Goal: Information Seeking & Learning: Compare options

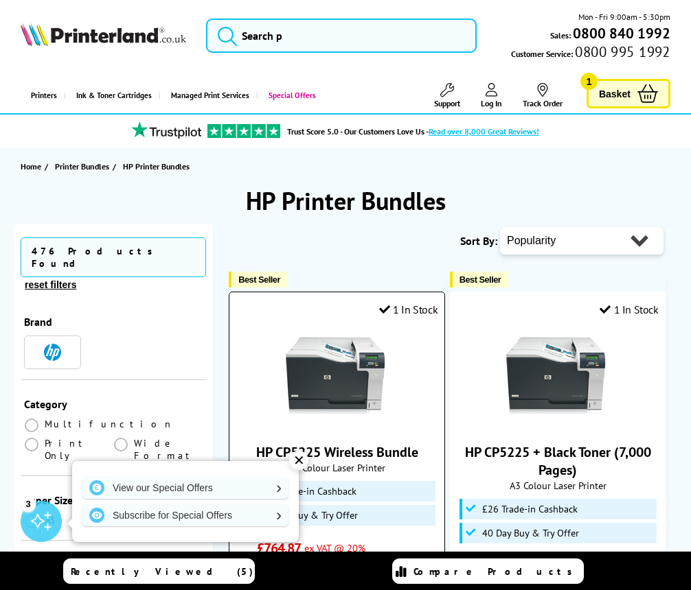
drag, startPoint x: 331, startPoint y: 398, endPoint x: 318, endPoint y: 399, distance: 13.1
click at [331, 398] on img at bounding box center [337, 378] width 103 height 103
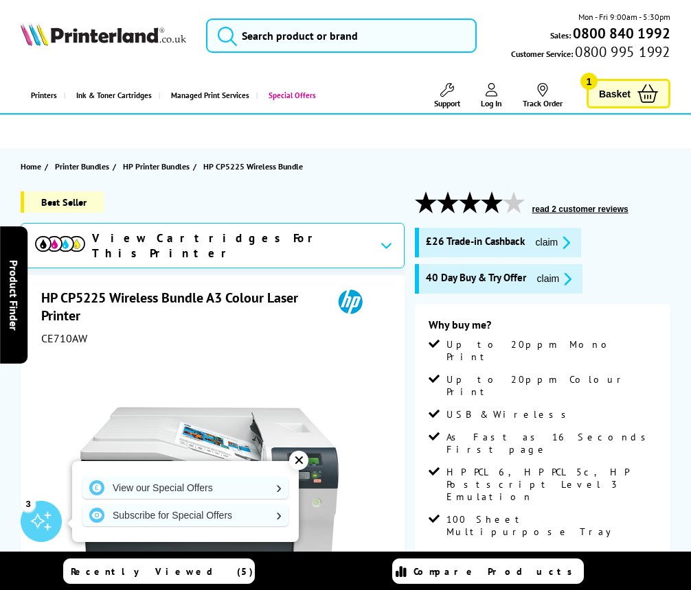
click at [52, 449] on div at bounding box center [214, 507] width 339 height 310
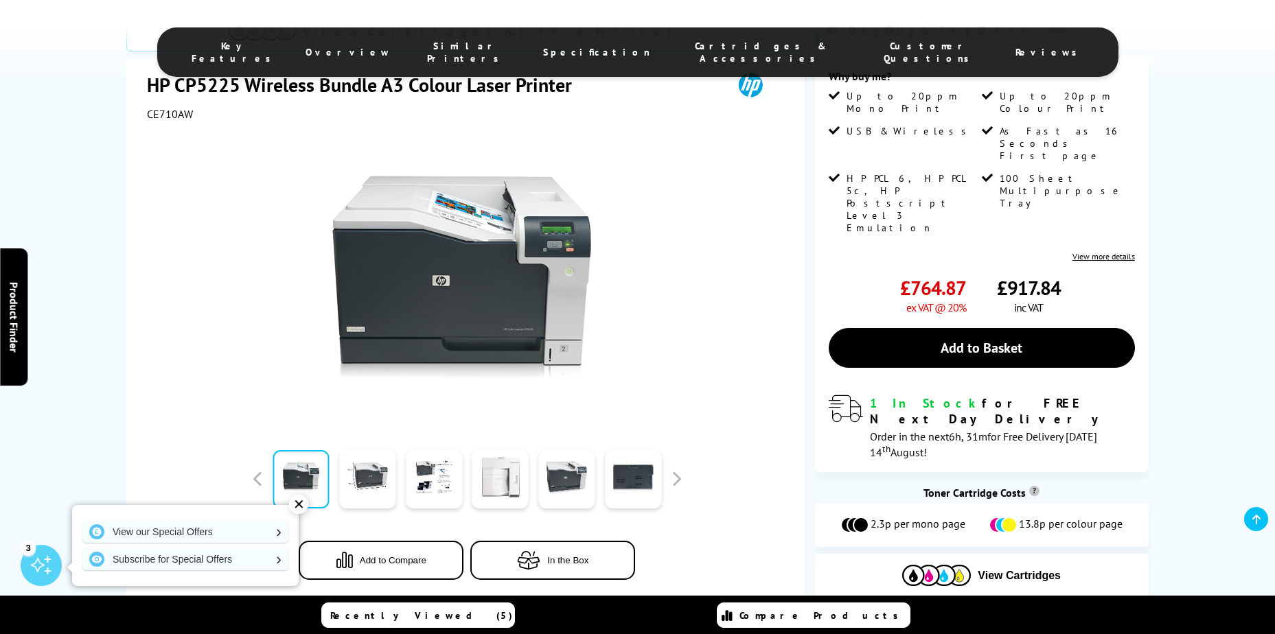
scroll to position [338, 0]
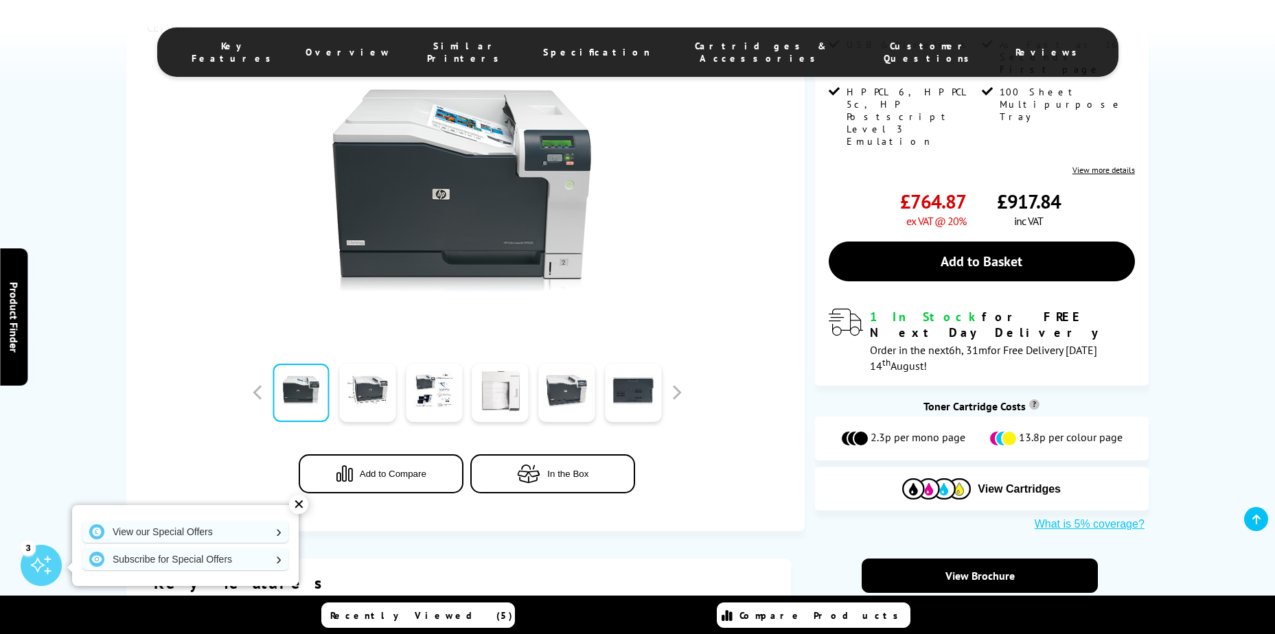
click at [297, 364] on link at bounding box center [301, 393] width 56 height 58
click at [380, 369] on link at bounding box center [367, 393] width 56 height 58
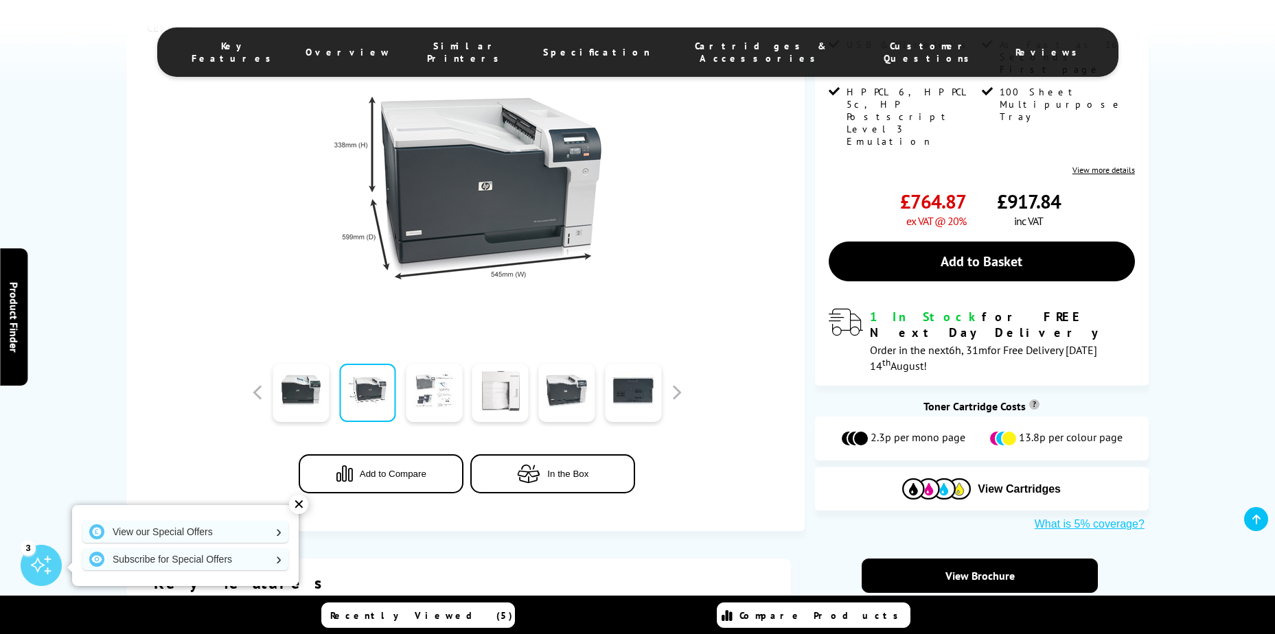
click at [419, 368] on link at bounding box center [434, 393] width 56 height 58
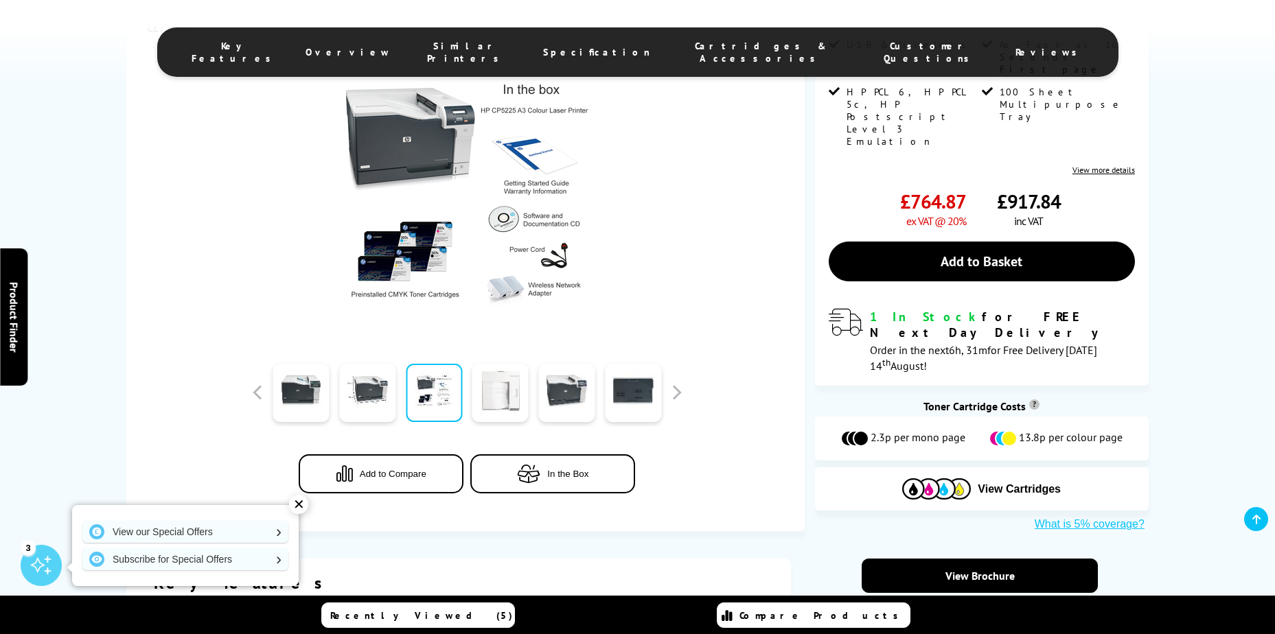
click at [515, 366] on link at bounding box center [500, 393] width 56 height 58
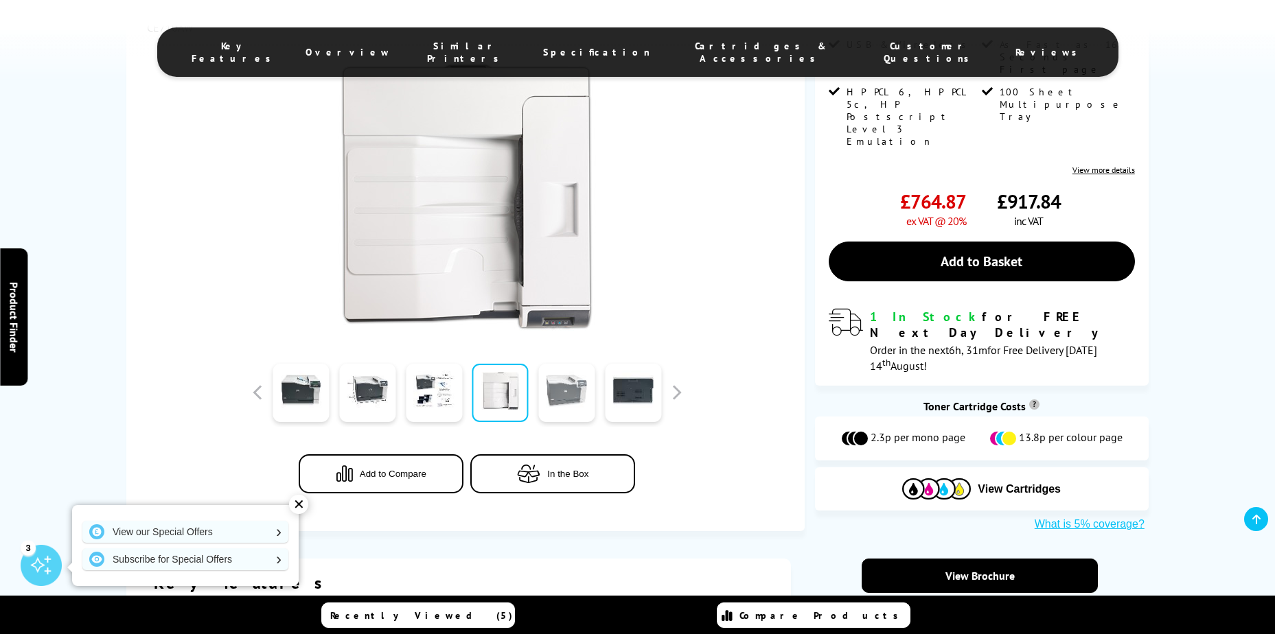
click at [577, 364] on link at bounding box center [566, 393] width 56 height 58
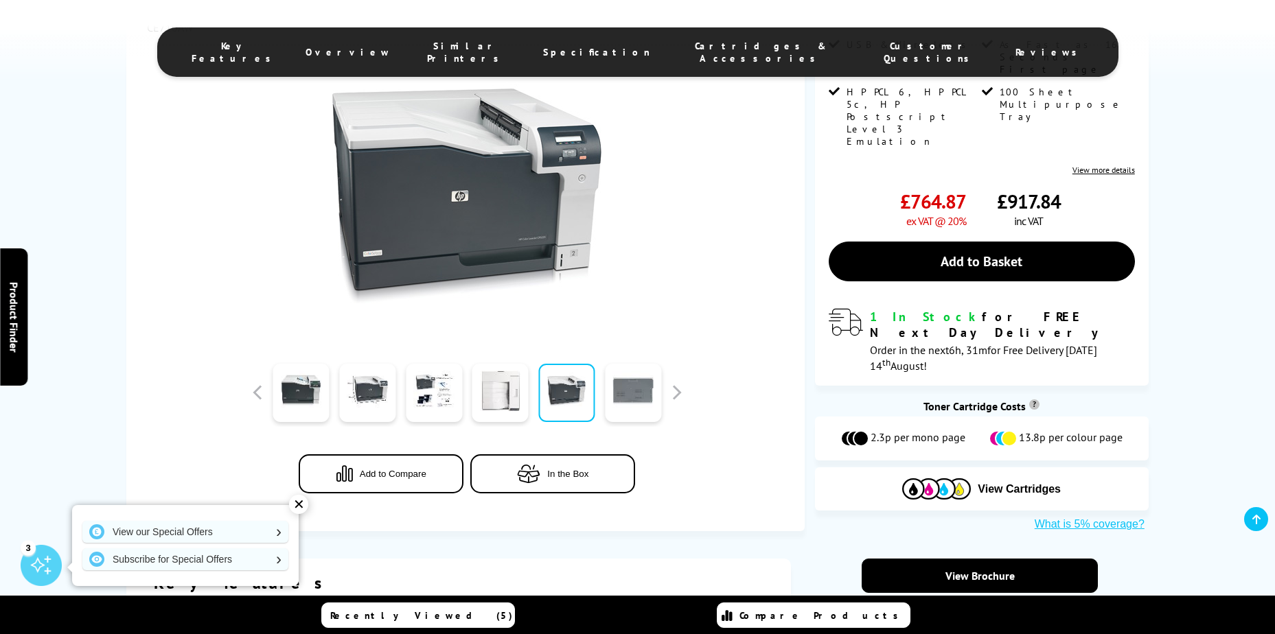
click at [645, 364] on link at bounding box center [633, 393] width 56 height 58
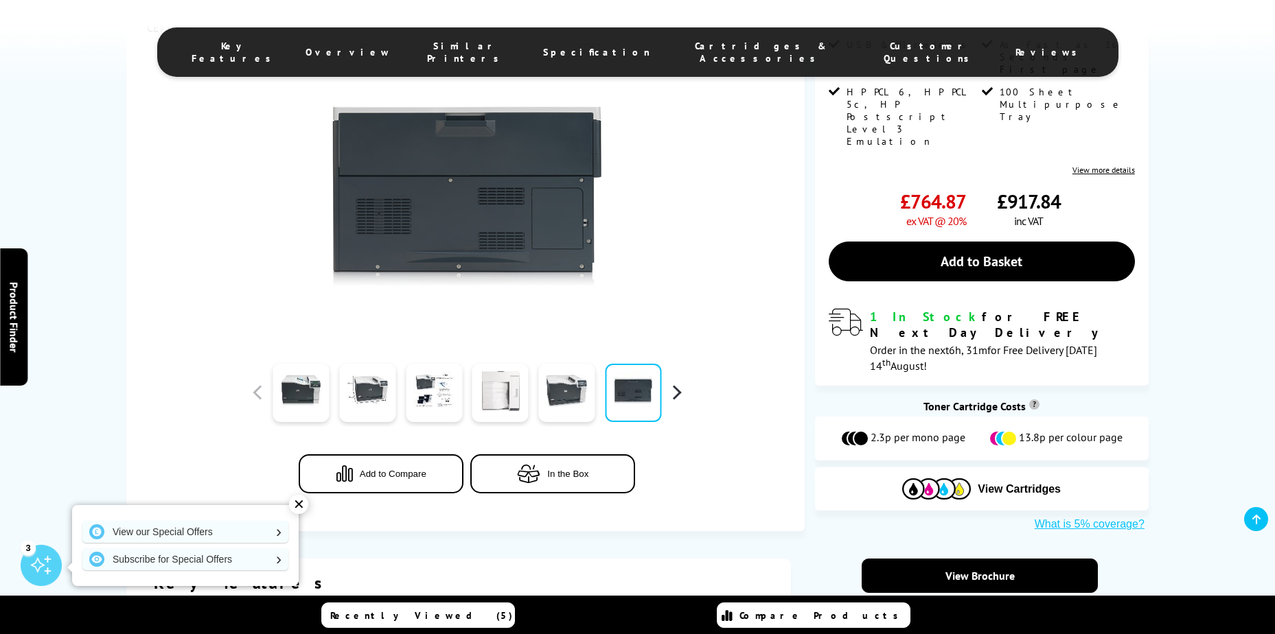
click at [682, 382] on button "button" at bounding box center [676, 392] width 21 height 21
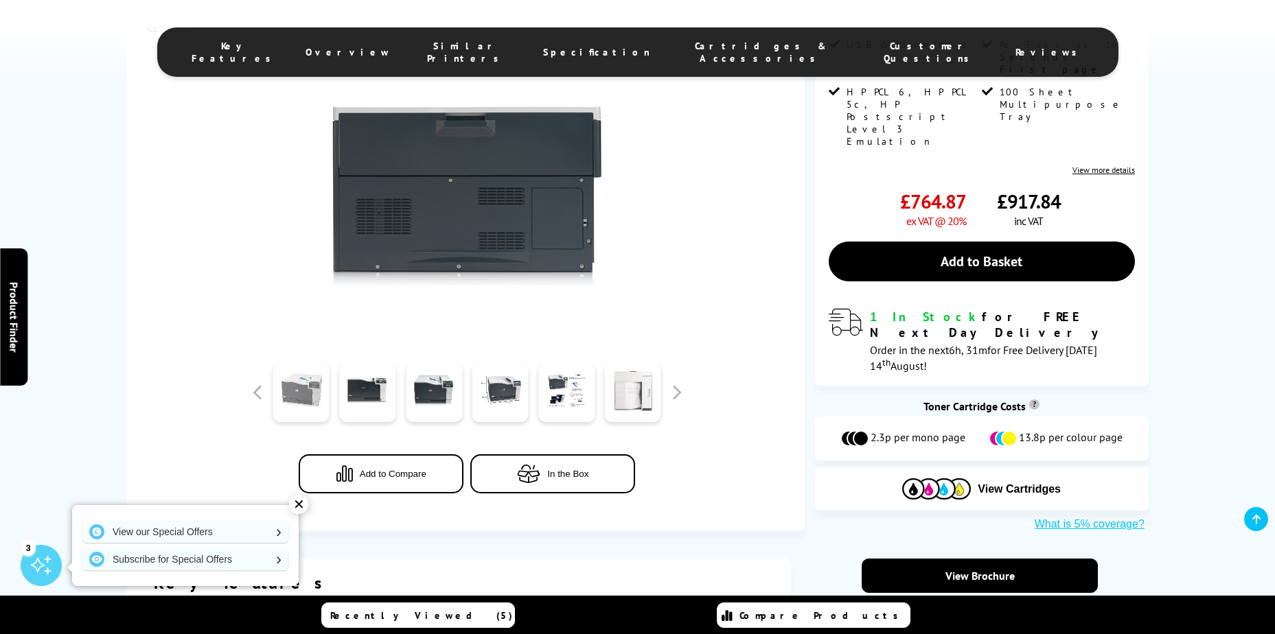
click at [284, 367] on link at bounding box center [301, 393] width 56 height 58
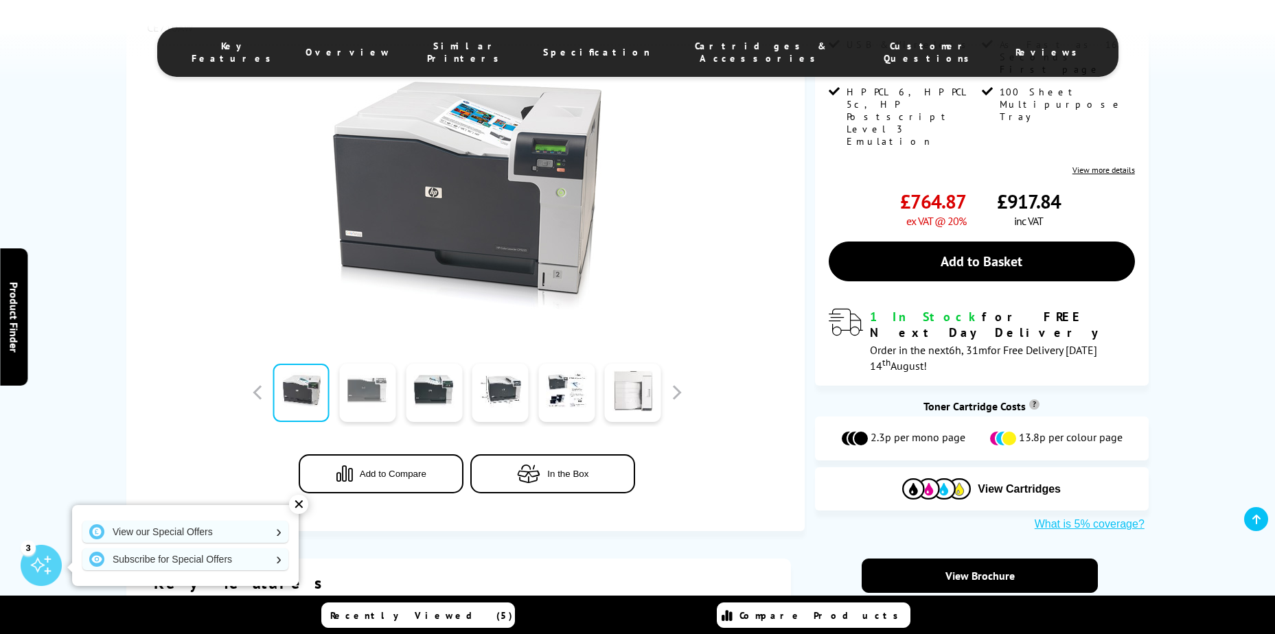
click at [362, 364] on link at bounding box center [367, 393] width 56 height 58
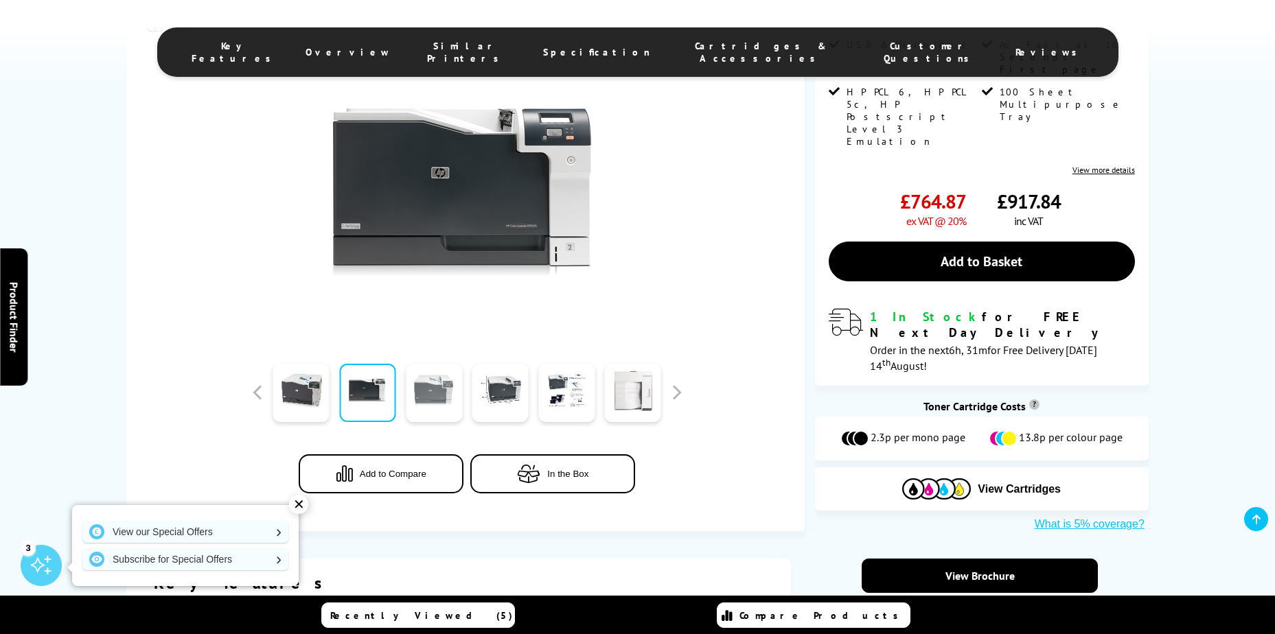
click at [408, 364] on link at bounding box center [434, 393] width 56 height 58
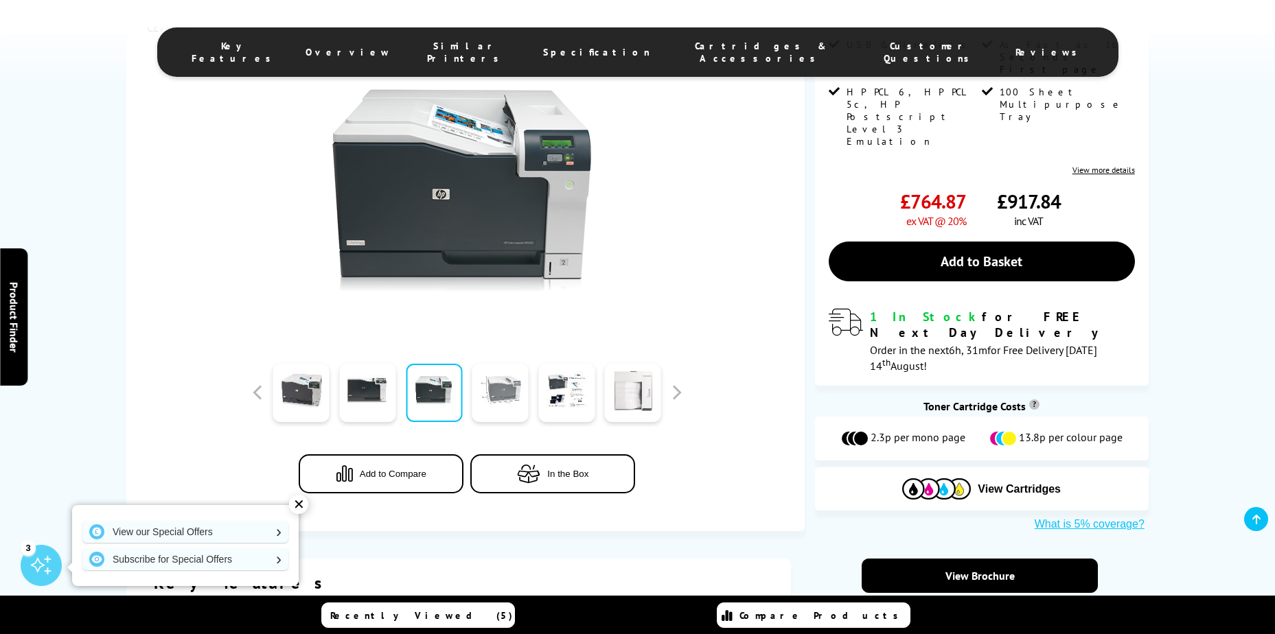
click at [485, 364] on link at bounding box center [500, 393] width 56 height 58
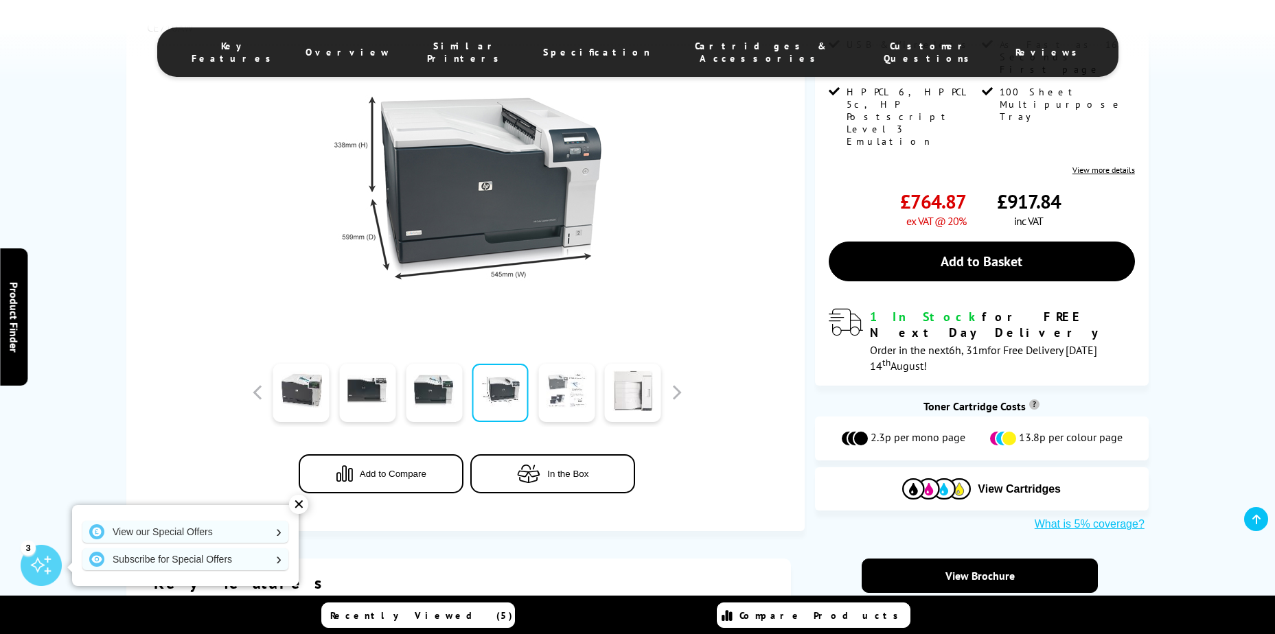
click at [550, 364] on link at bounding box center [566, 393] width 56 height 58
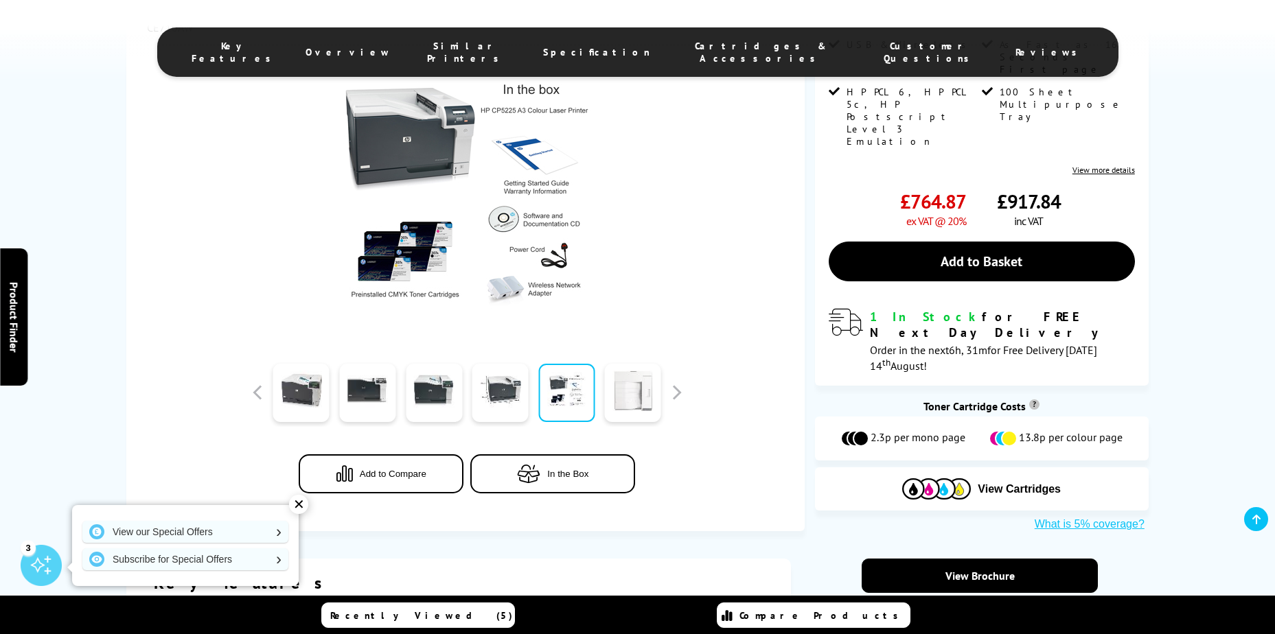
click at [647, 372] on link at bounding box center [633, 393] width 56 height 58
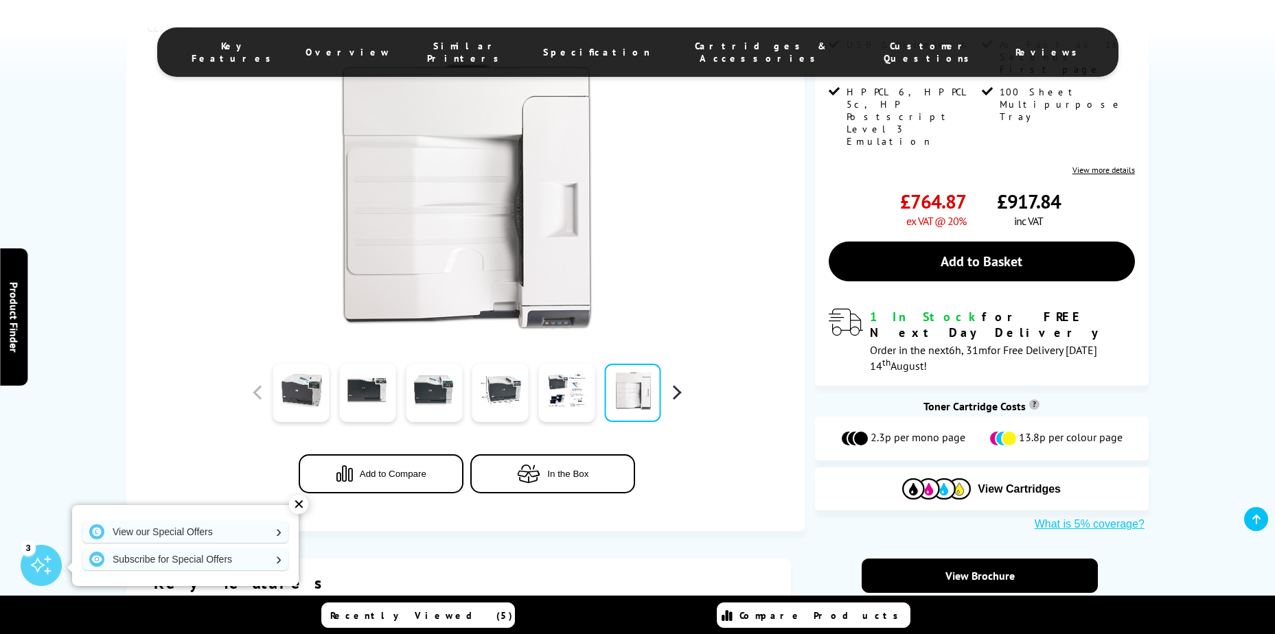
click at [678, 382] on button "button" at bounding box center [676, 392] width 21 height 21
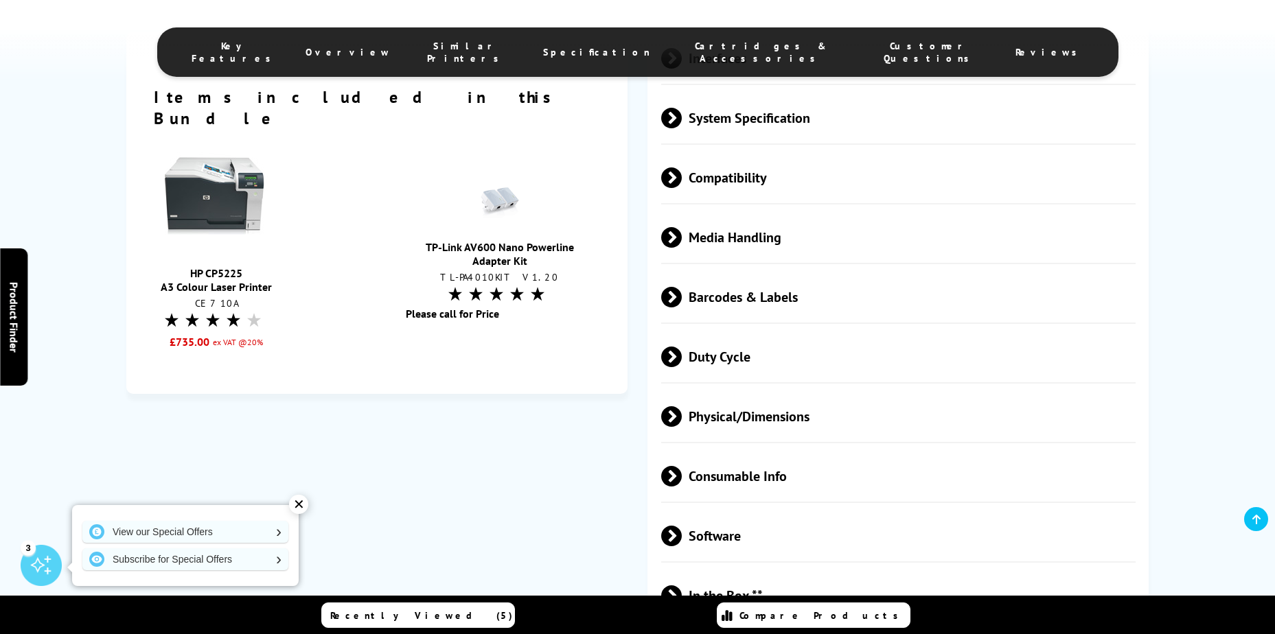
scroll to position [1585, 0]
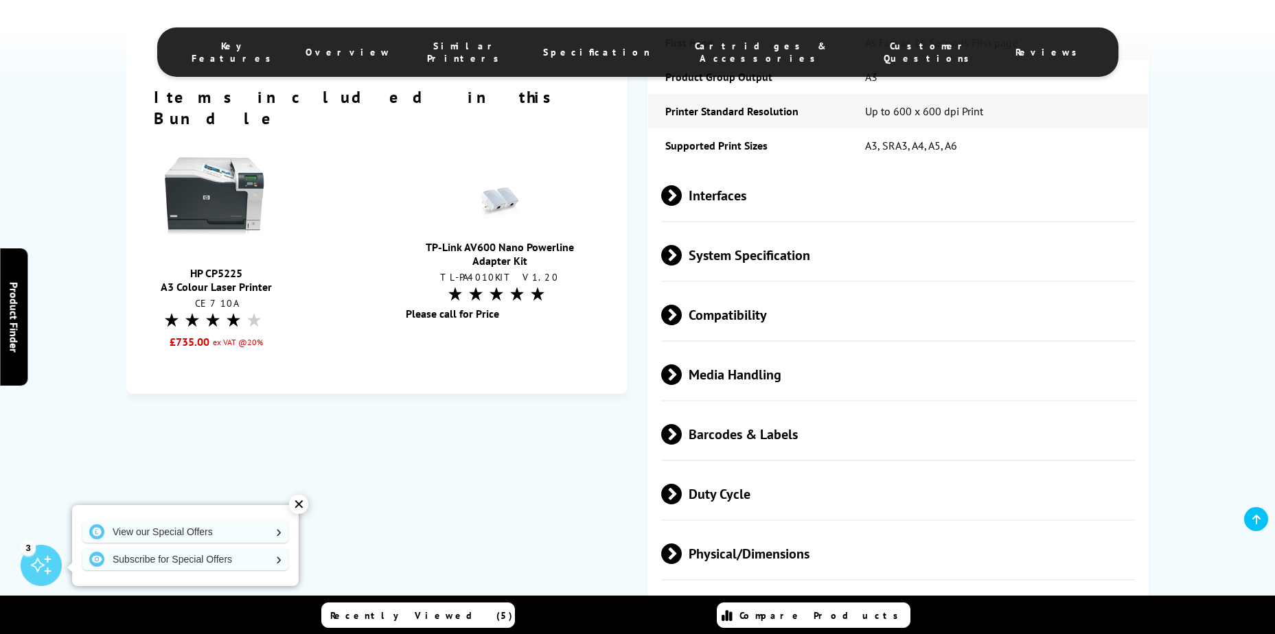
click at [690, 229] on span "System Specification" at bounding box center [898, 254] width 474 height 51
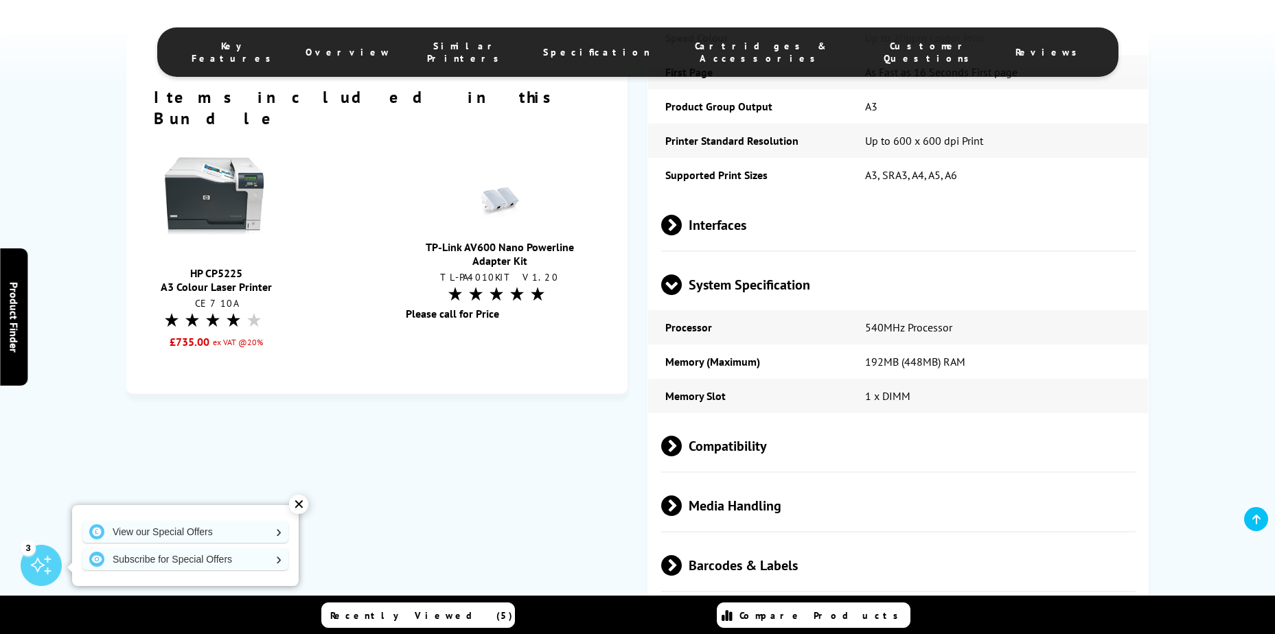
scroll to position [0, 0]
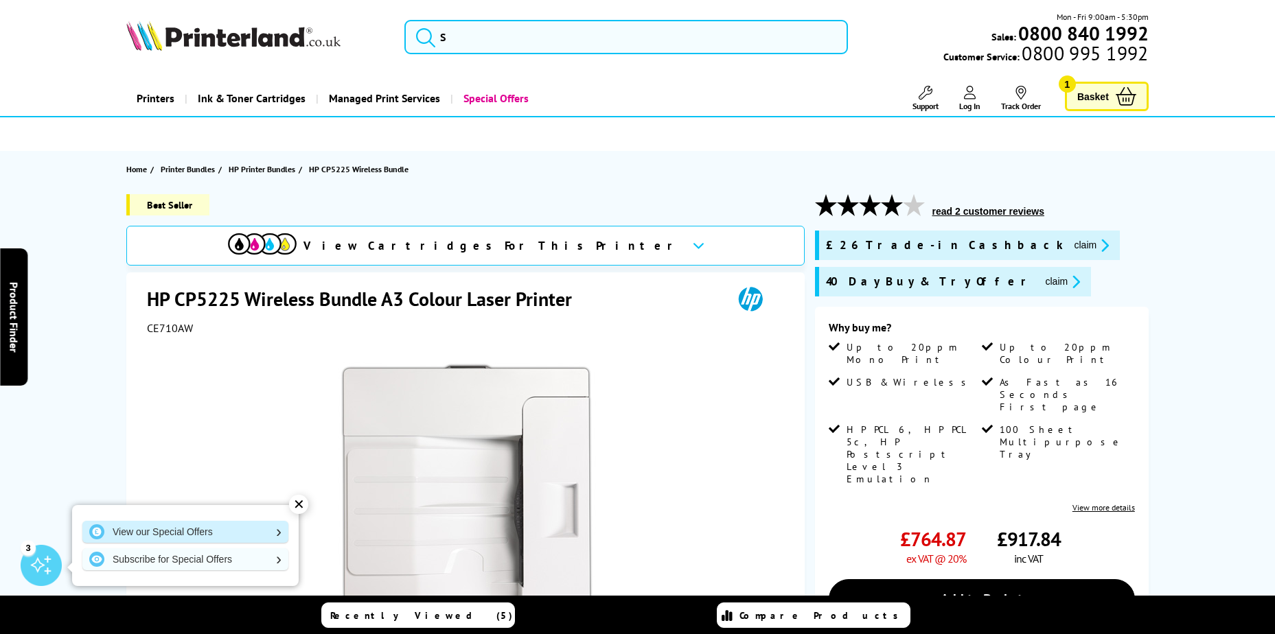
click at [150, 532] on link "View our Special Offers" at bounding box center [185, 532] width 206 height 22
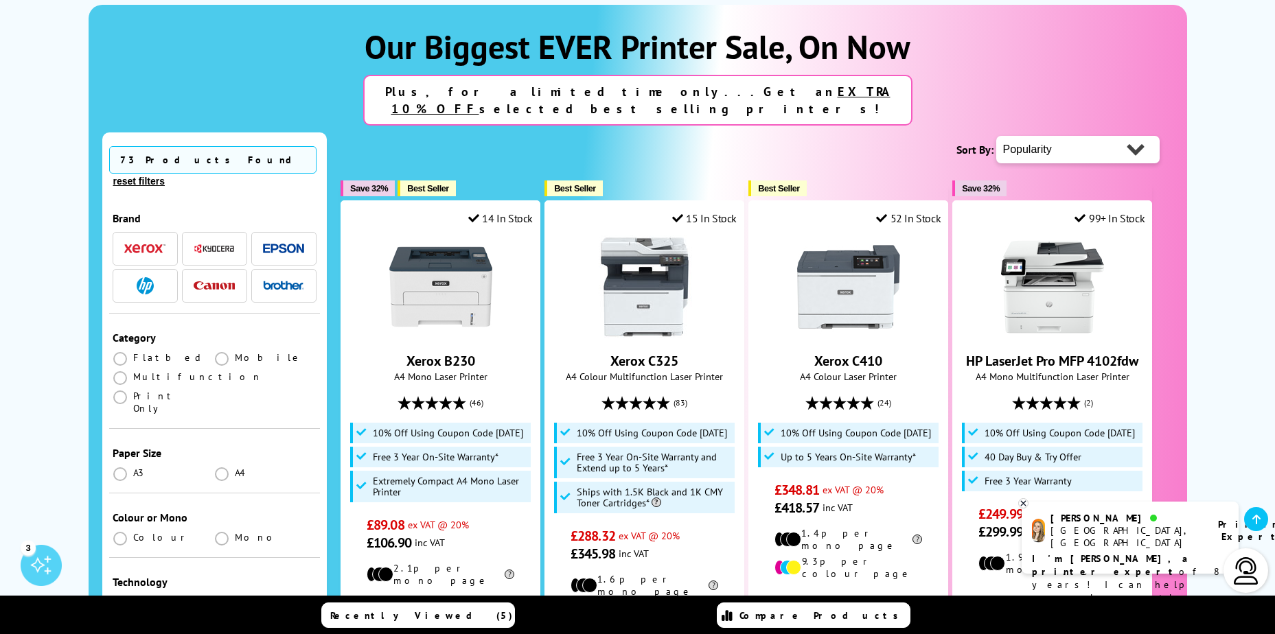
scroll to position [216, 0]
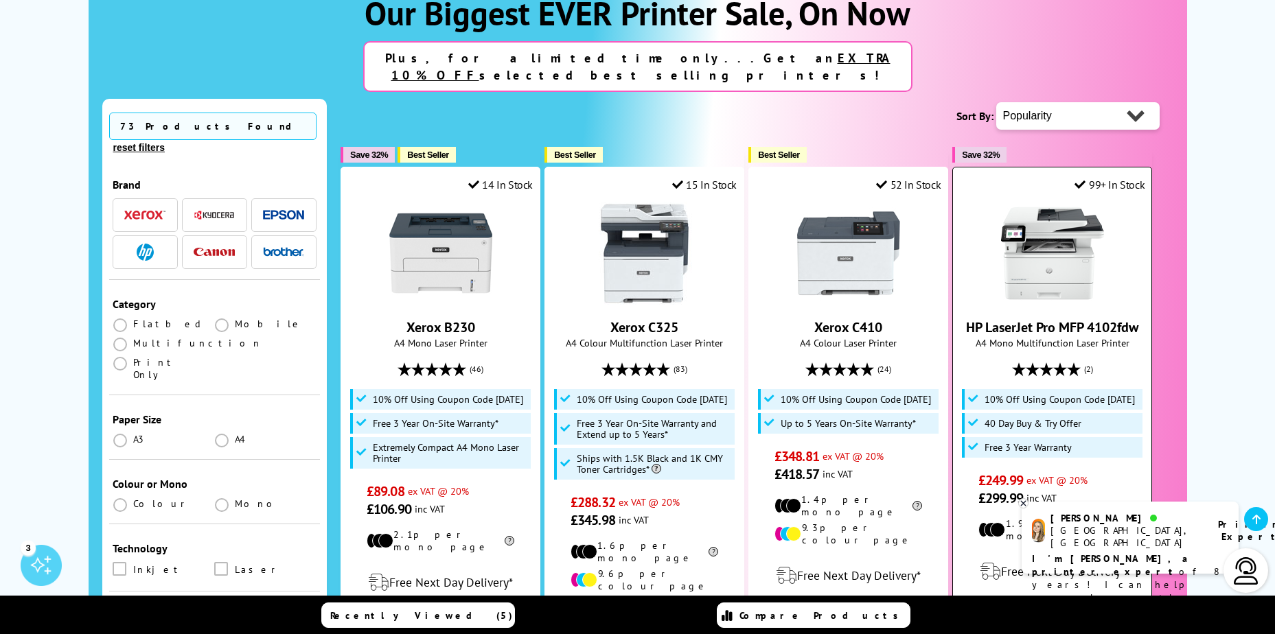
click at [1062, 271] on img at bounding box center [1052, 253] width 103 height 103
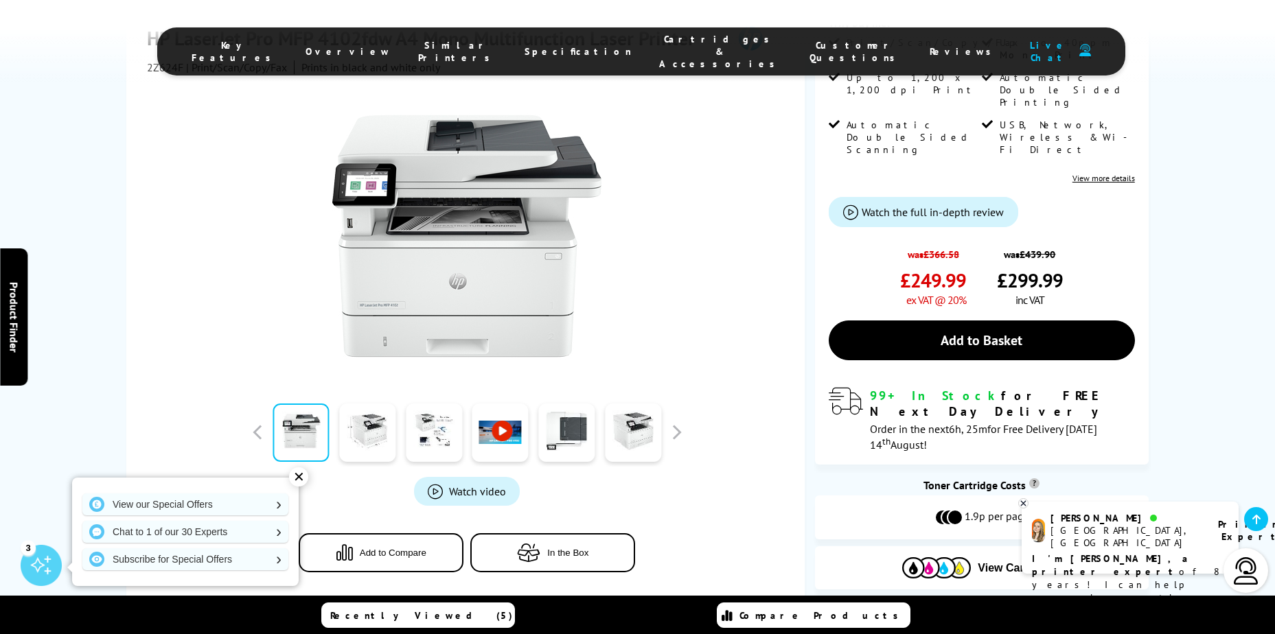
scroll to position [379, 0]
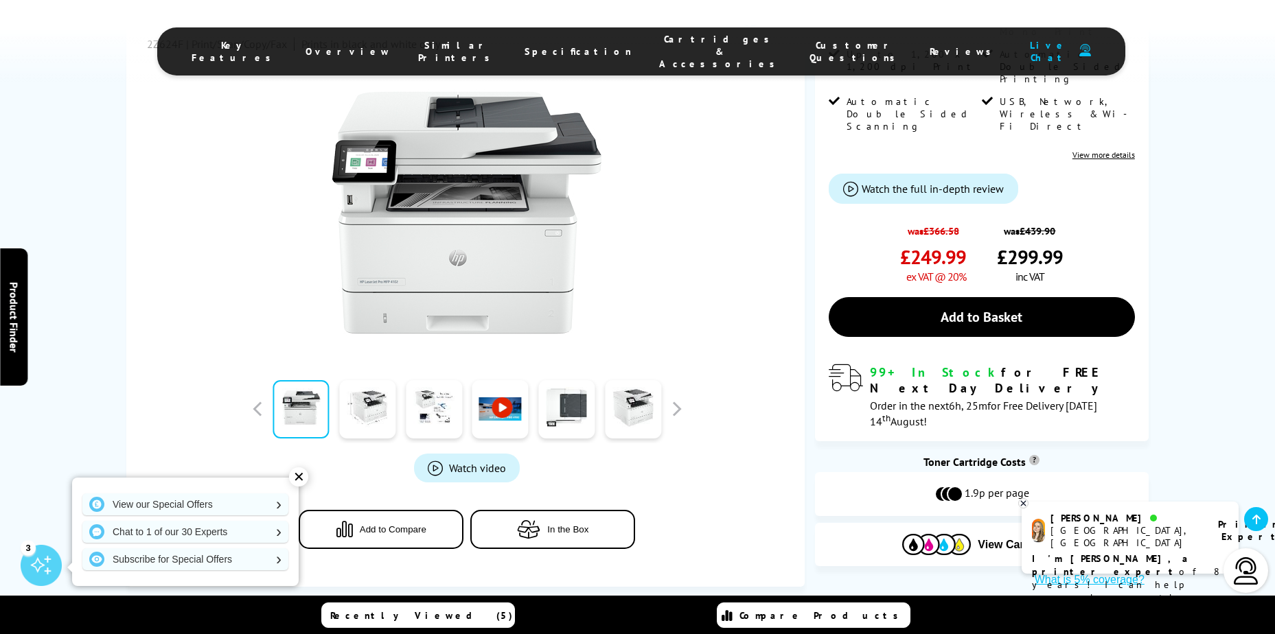
click at [286, 380] on link at bounding box center [301, 409] width 56 height 58
click at [367, 380] on link at bounding box center [367, 409] width 56 height 58
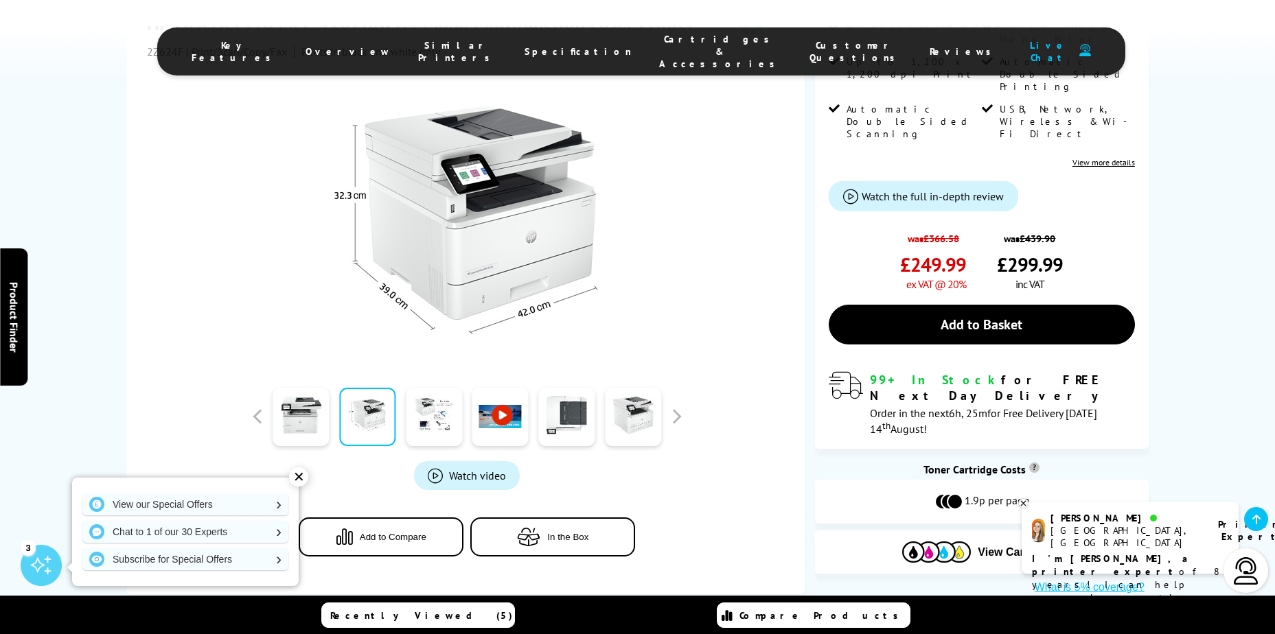
scroll to position [472, 0]
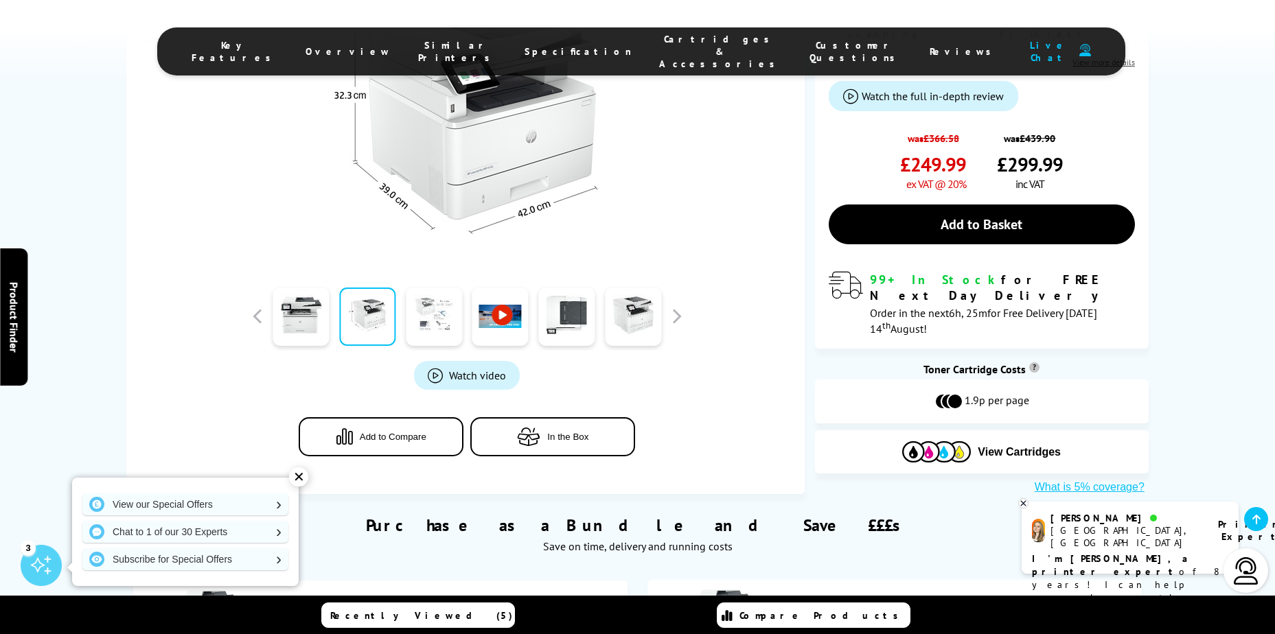
click at [428, 288] on link at bounding box center [434, 317] width 56 height 58
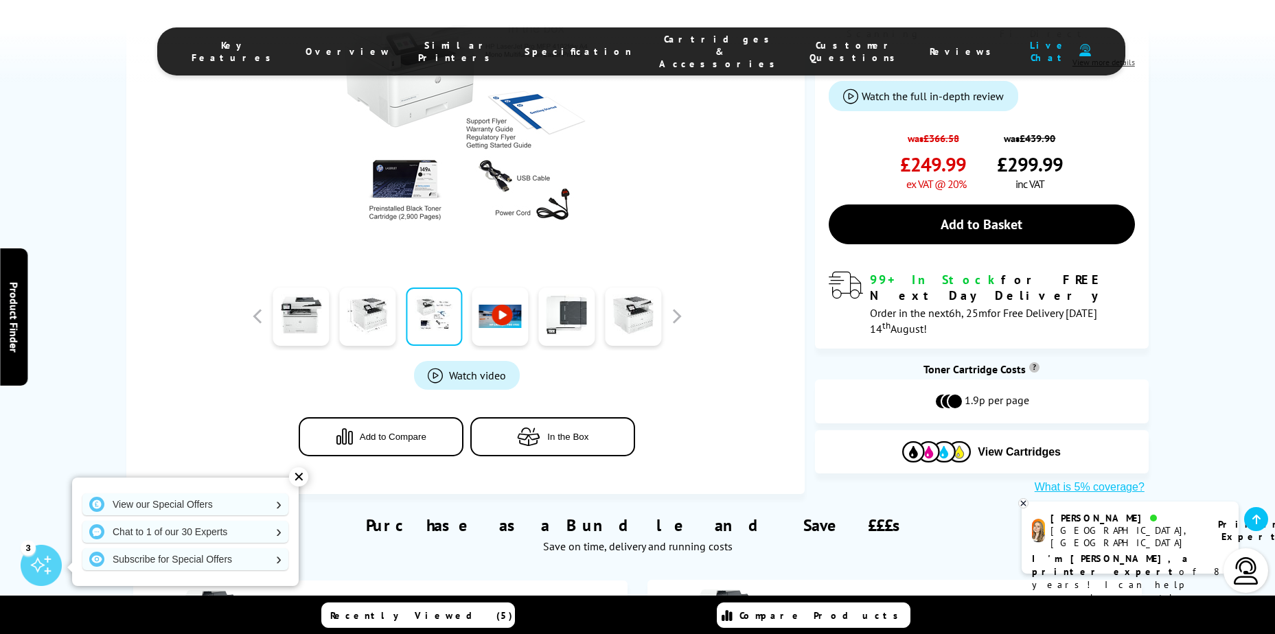
click at [502, 288] on link at bounding box center [500, 317] width 56 height 58
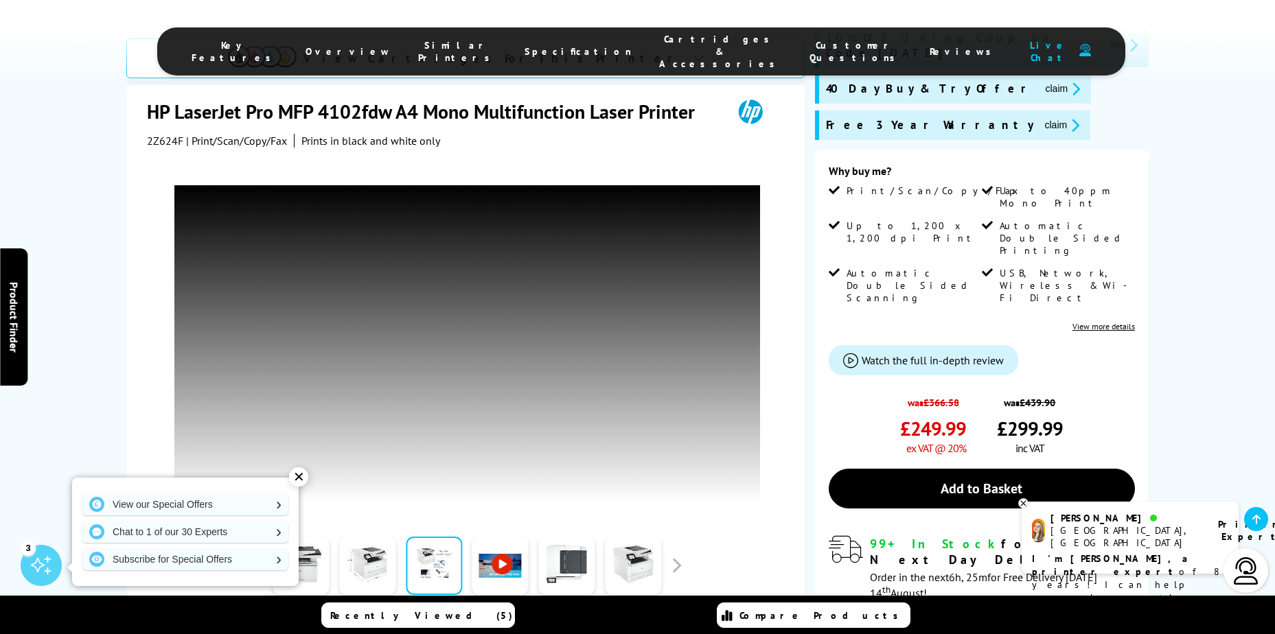
scroll to position [238, 0]
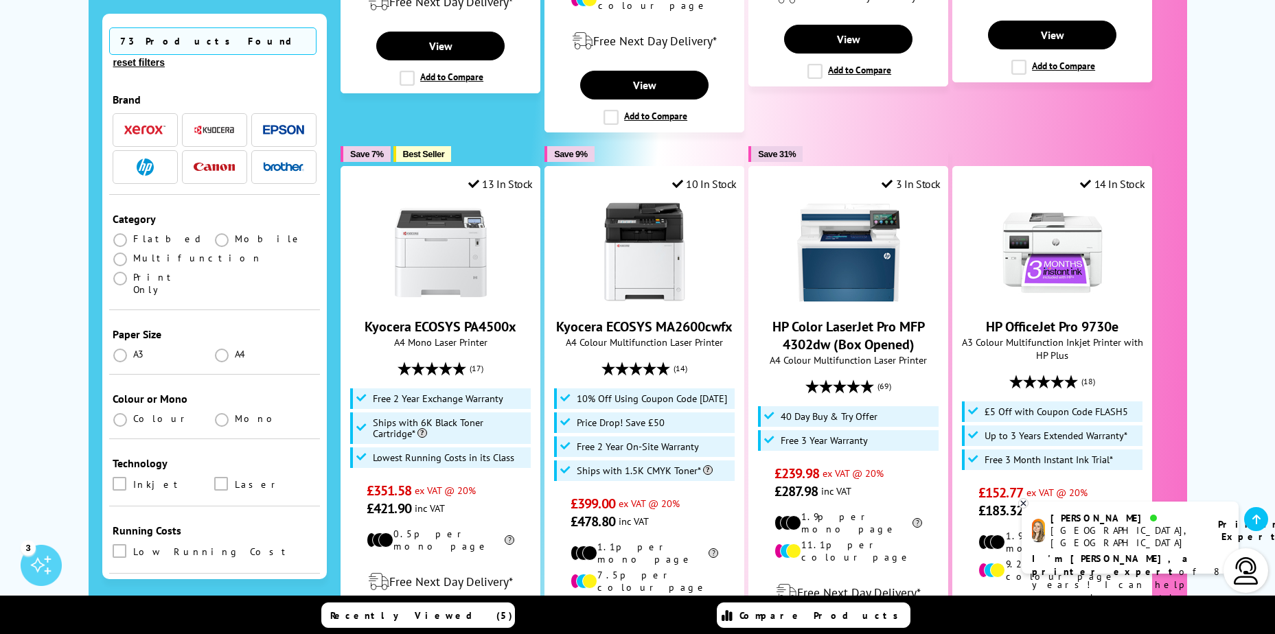
scroll to position [821, 0]
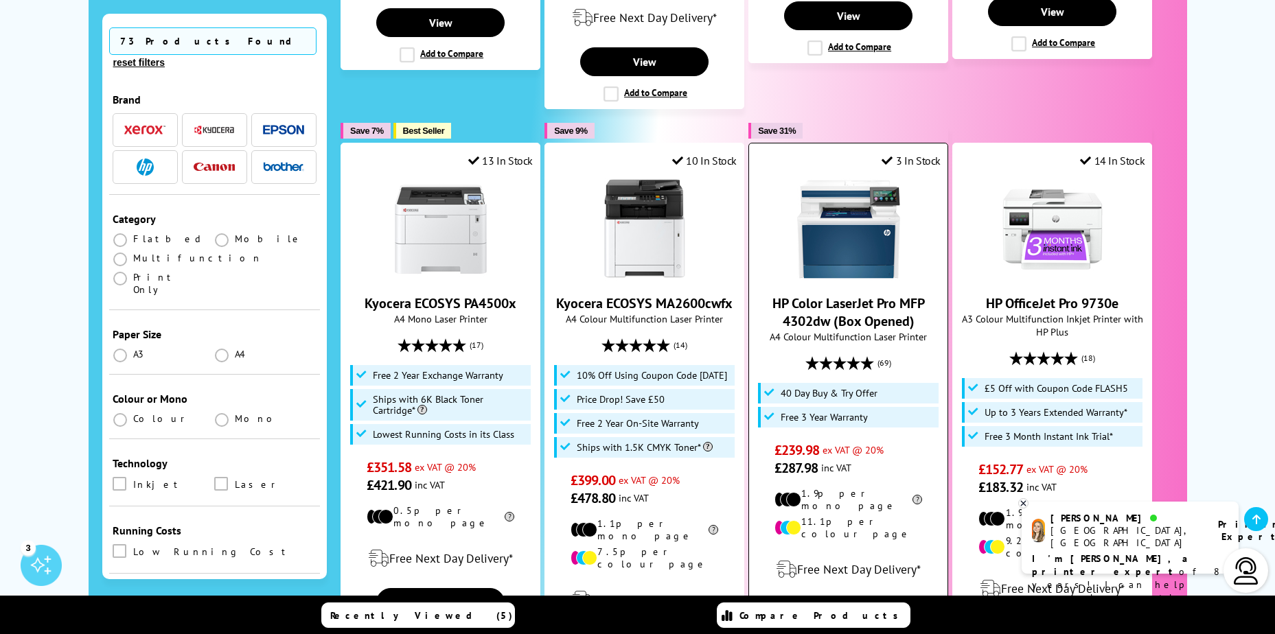
click at [869, 242] on img at bounding box center [848, 229] width 103 height 103
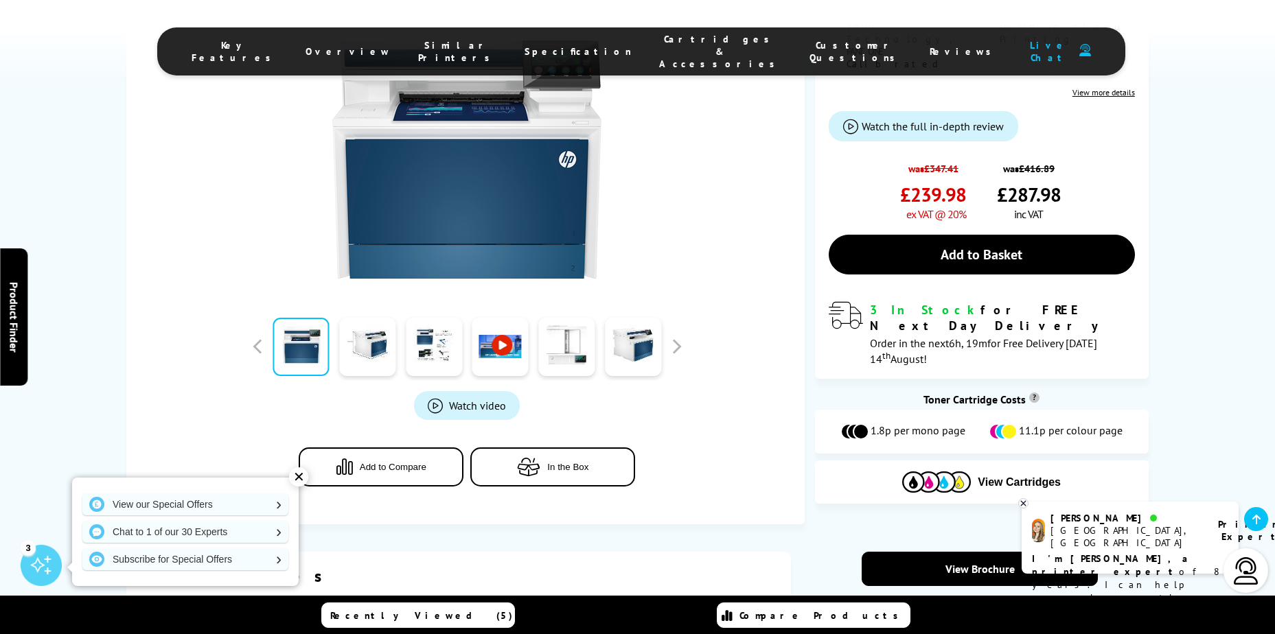
scroll to position [433, 0]
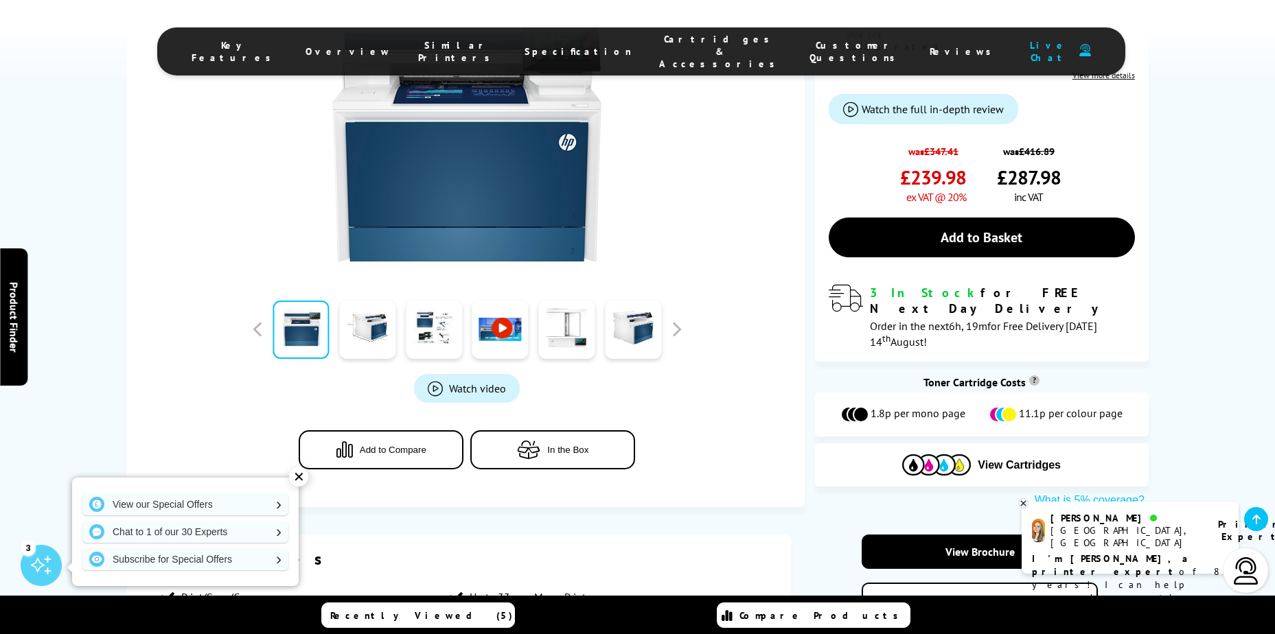
click at [512, 301] on link at bounding box center [500, 330] width 56 height 58
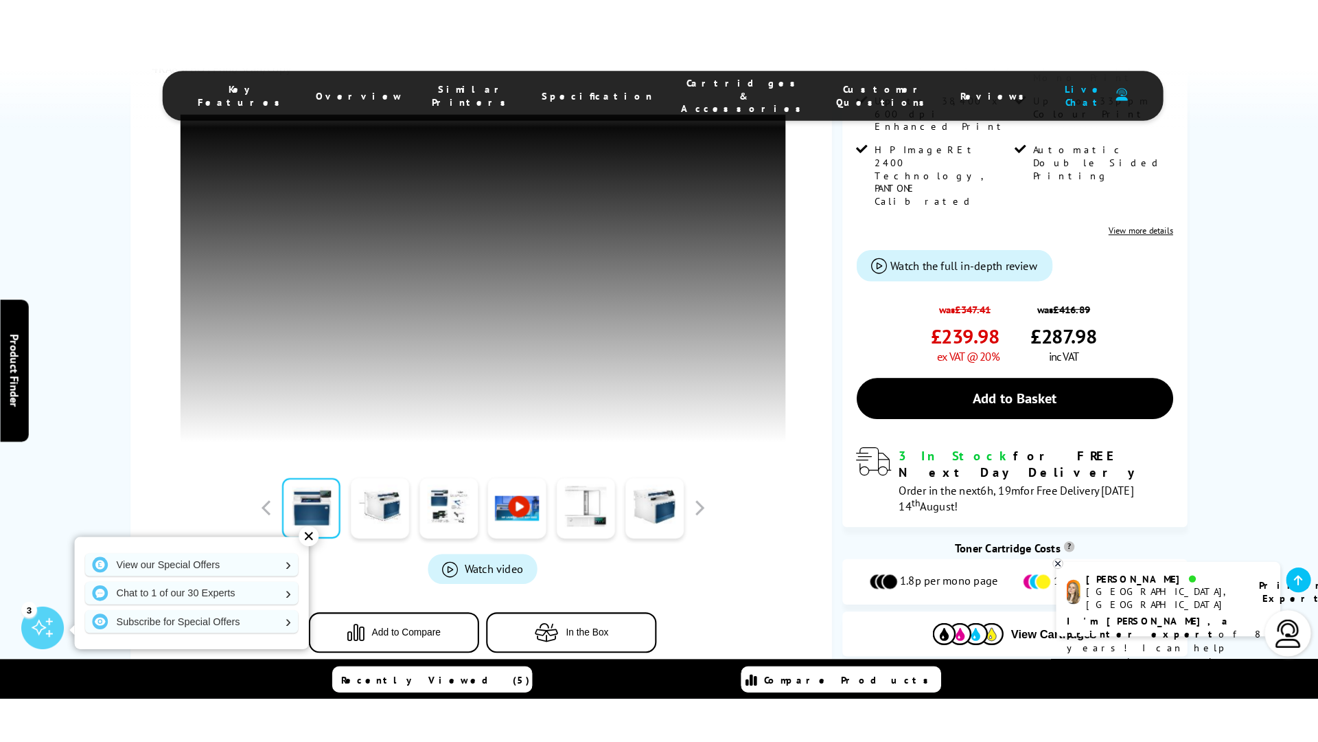
scroll to position [335, 0]
